Goal: Transaction & Acquisition: Purchase product/service

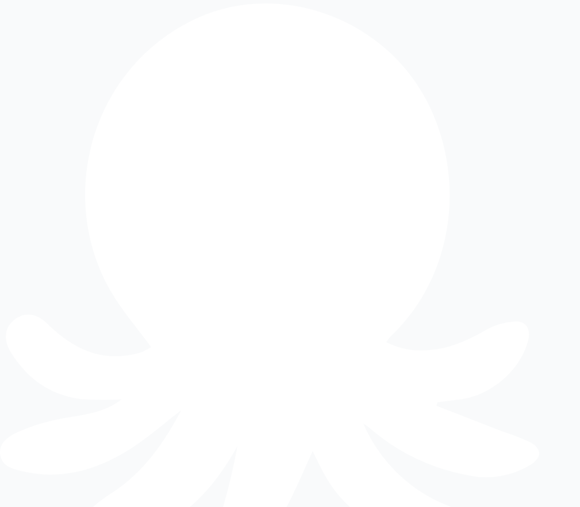
type input "**********"
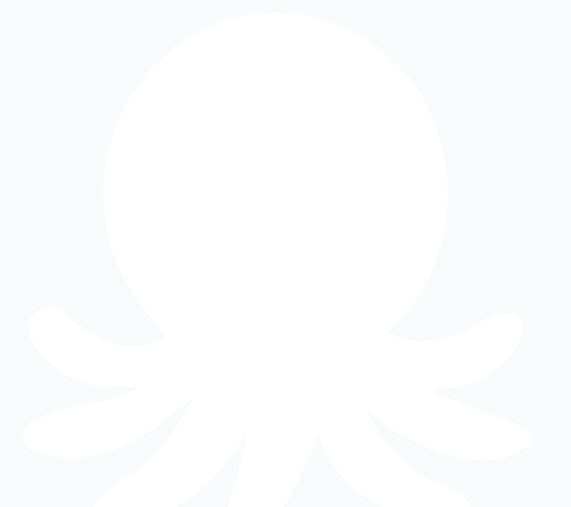
type input "**"
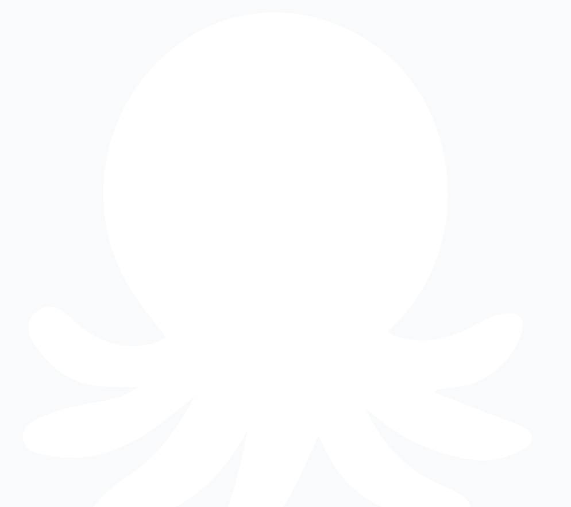
type input "**"
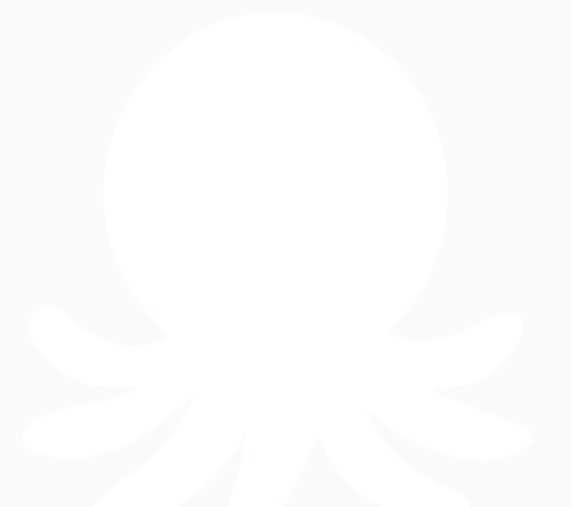
type input "**"
